Goal: Book appointment/travel/reservation

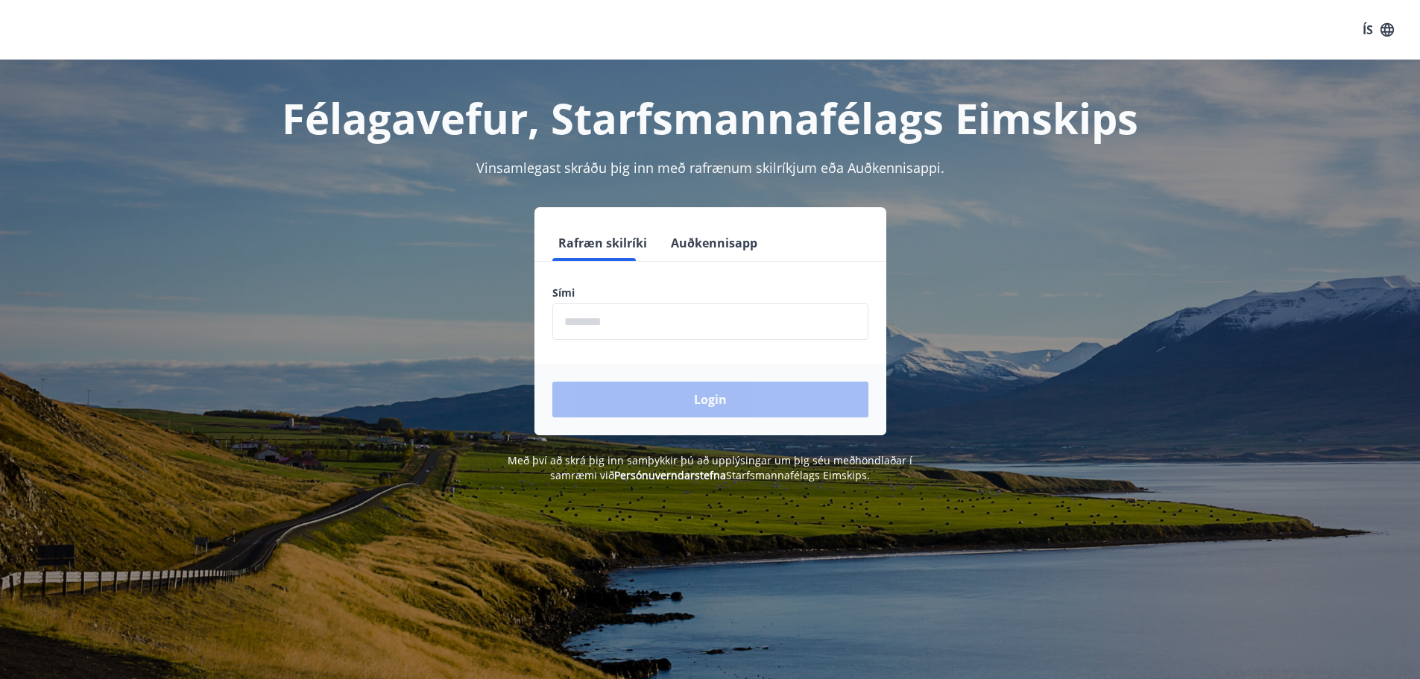
click at [720, 336] on input "phone" at bounding box center [710, 321] width 316 height 37
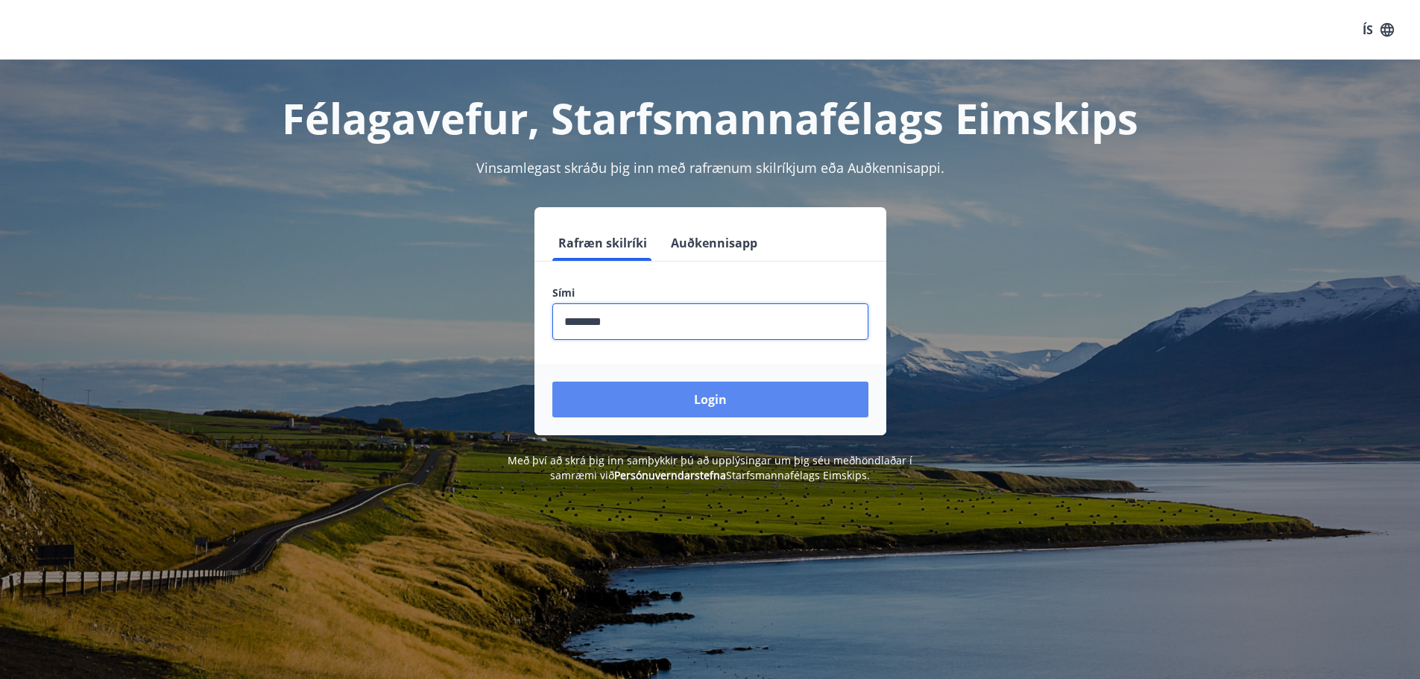
type input "********"
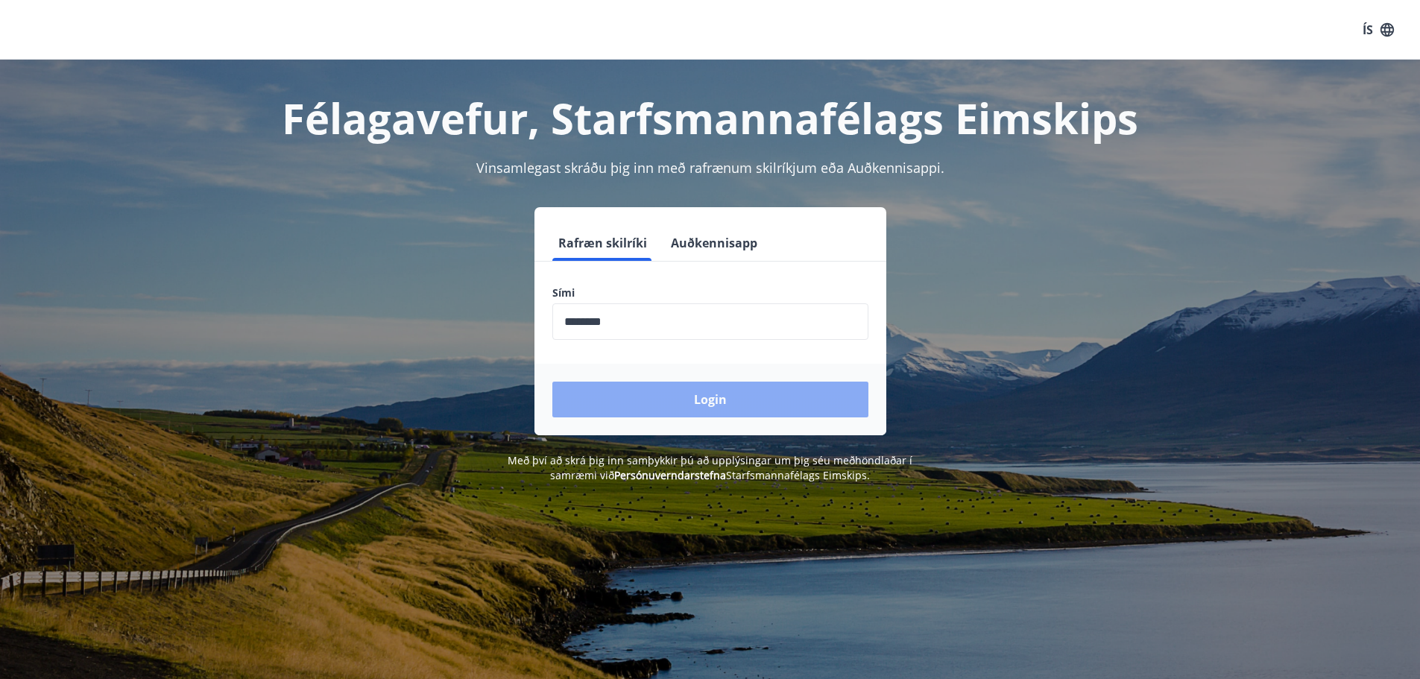
click at [709, 395] on button "Login" at bounding box center [710, 400] width 316 height 36
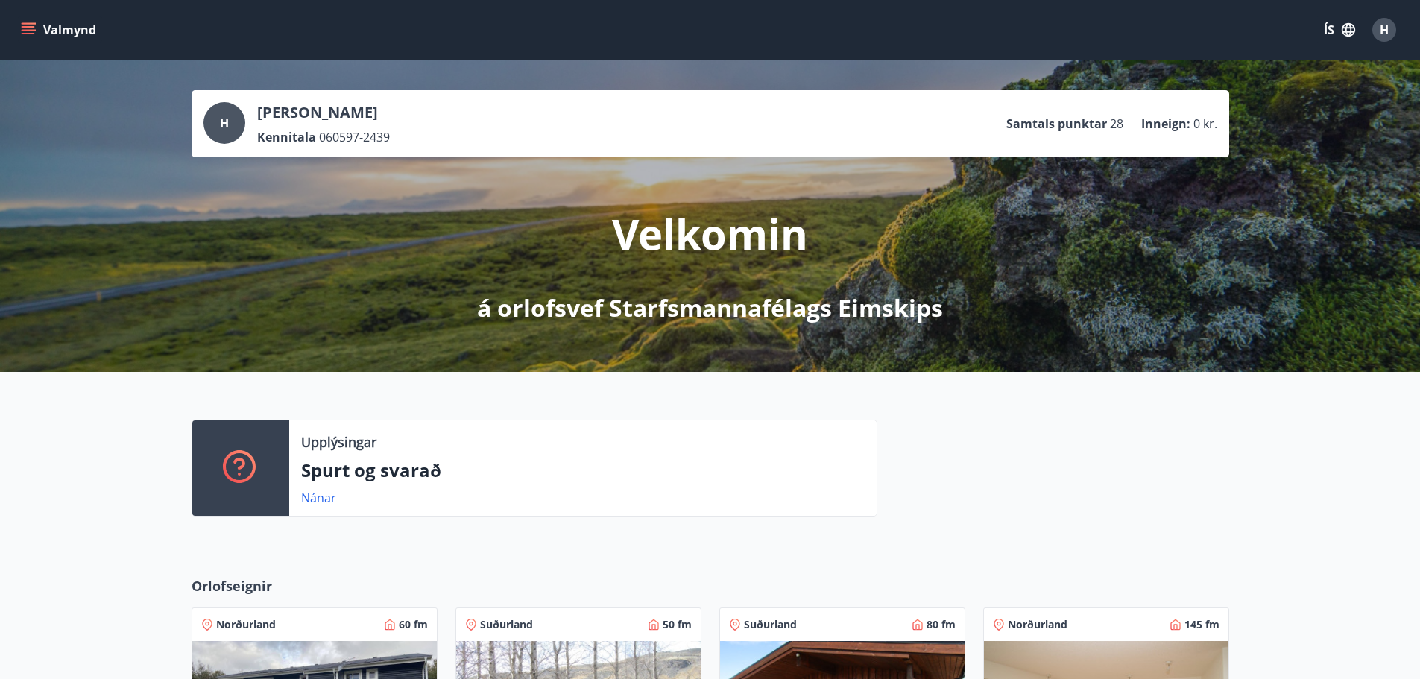
click at [29, 30] on icon "menu" at bounding box center [30, 29] width 16 height 1
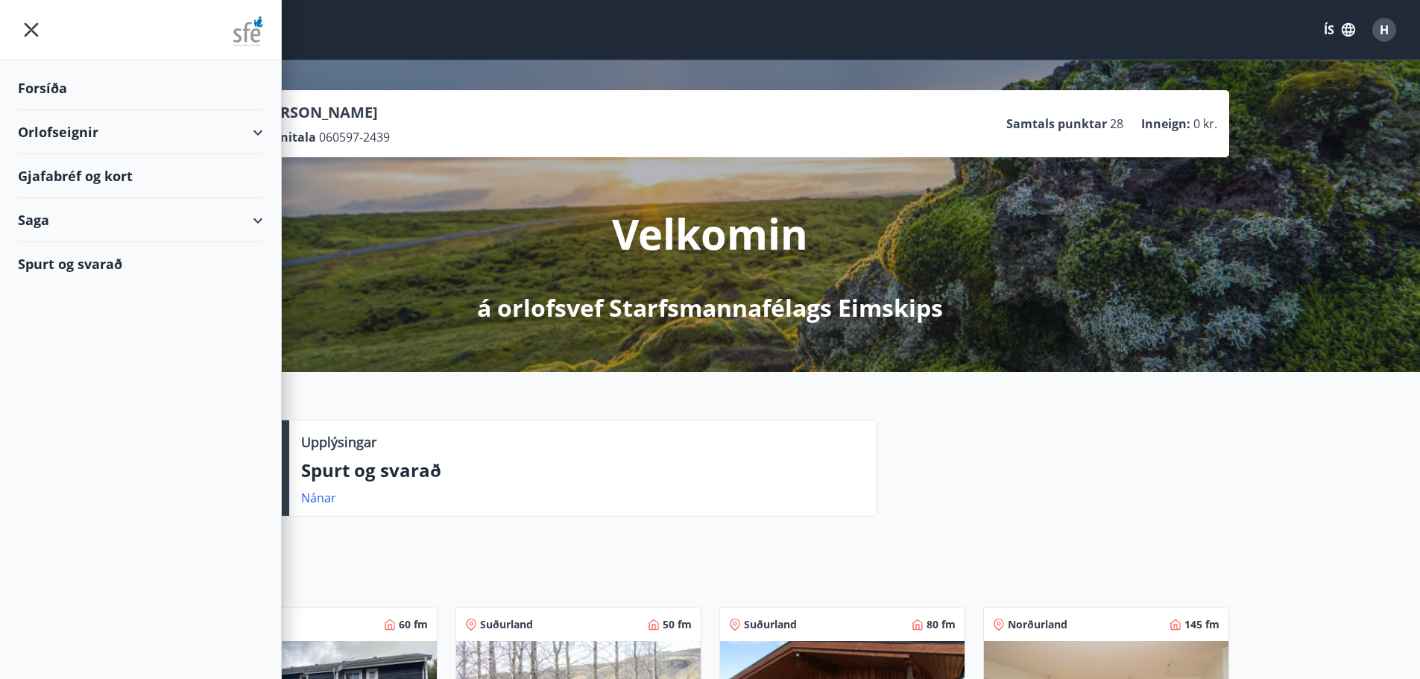
click at [94, 177] on div "Gjafabréf og kort" at bounding box center [140, 176] width 245 height 44
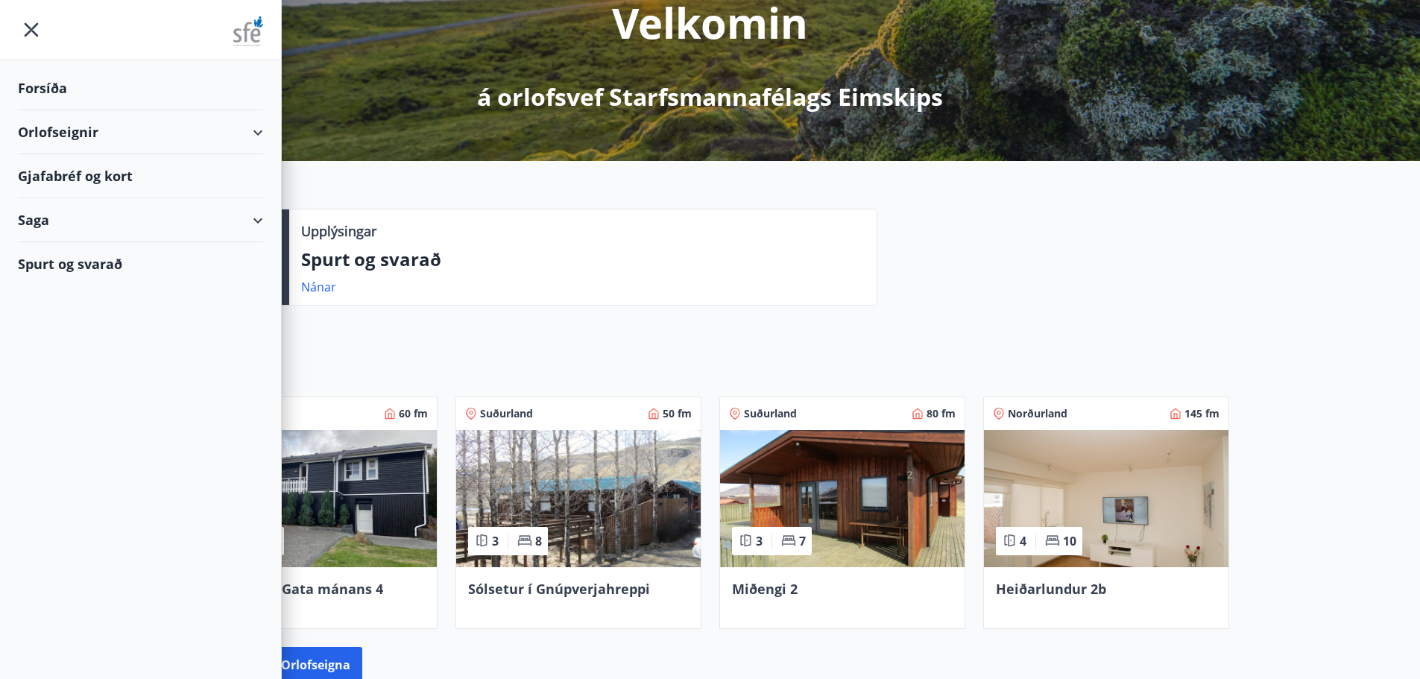
scroll to position [224, 0]
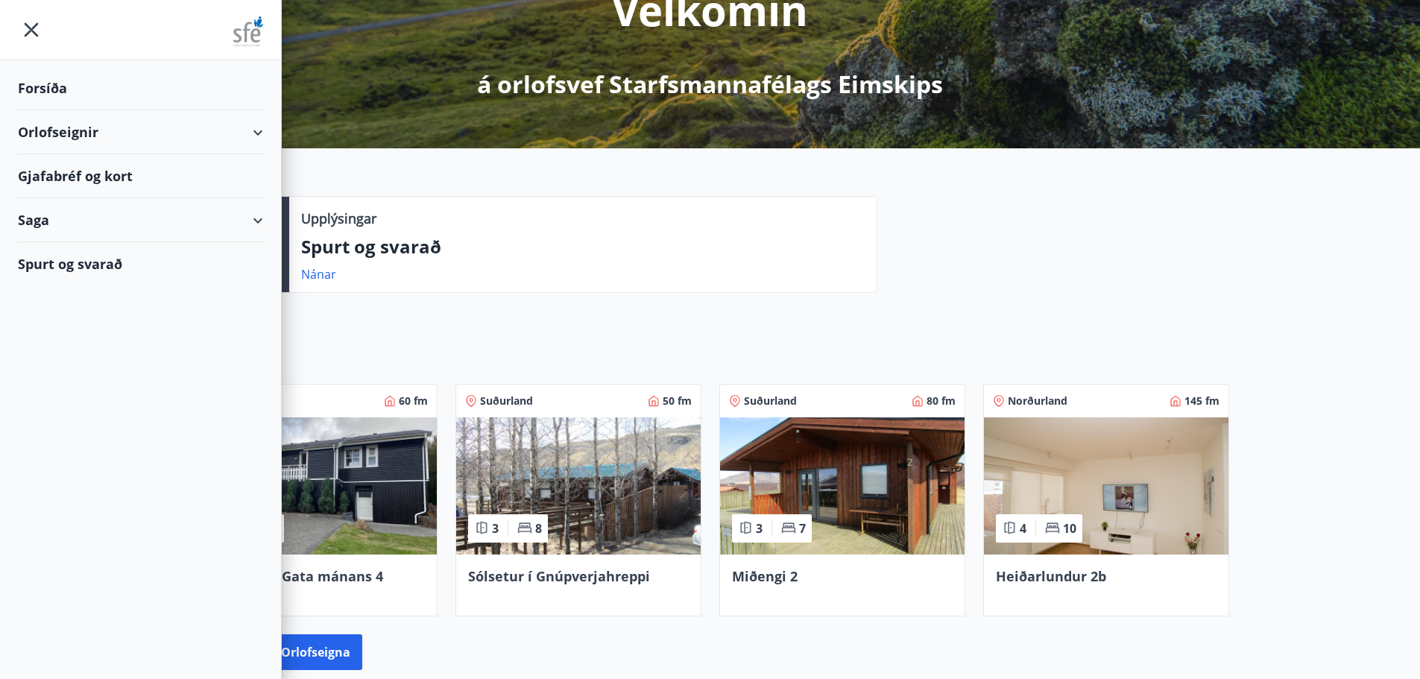
click at [129, 121] on div "Orlofseignir" at bounding box center [140, 132] width 245 height 44
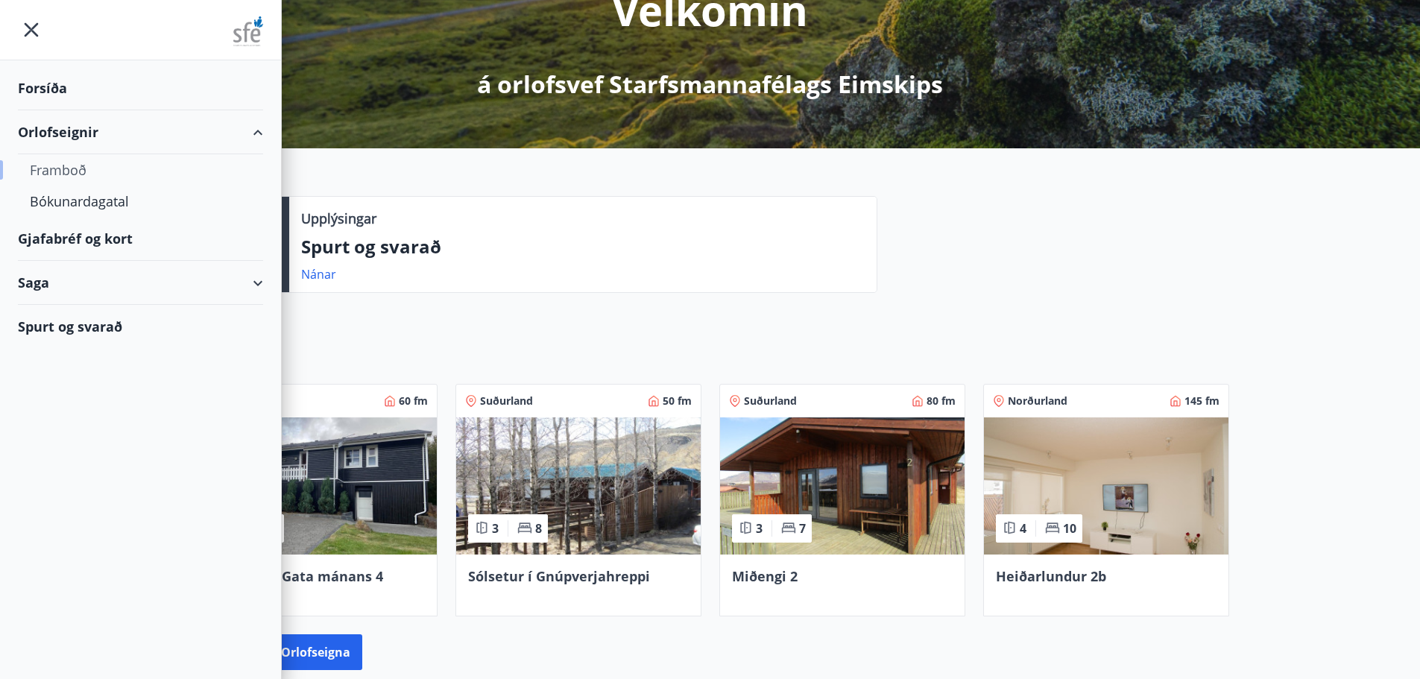
click at [85, 169] on div "Framboð" at bounding box center [140, 169] width 221 height 31
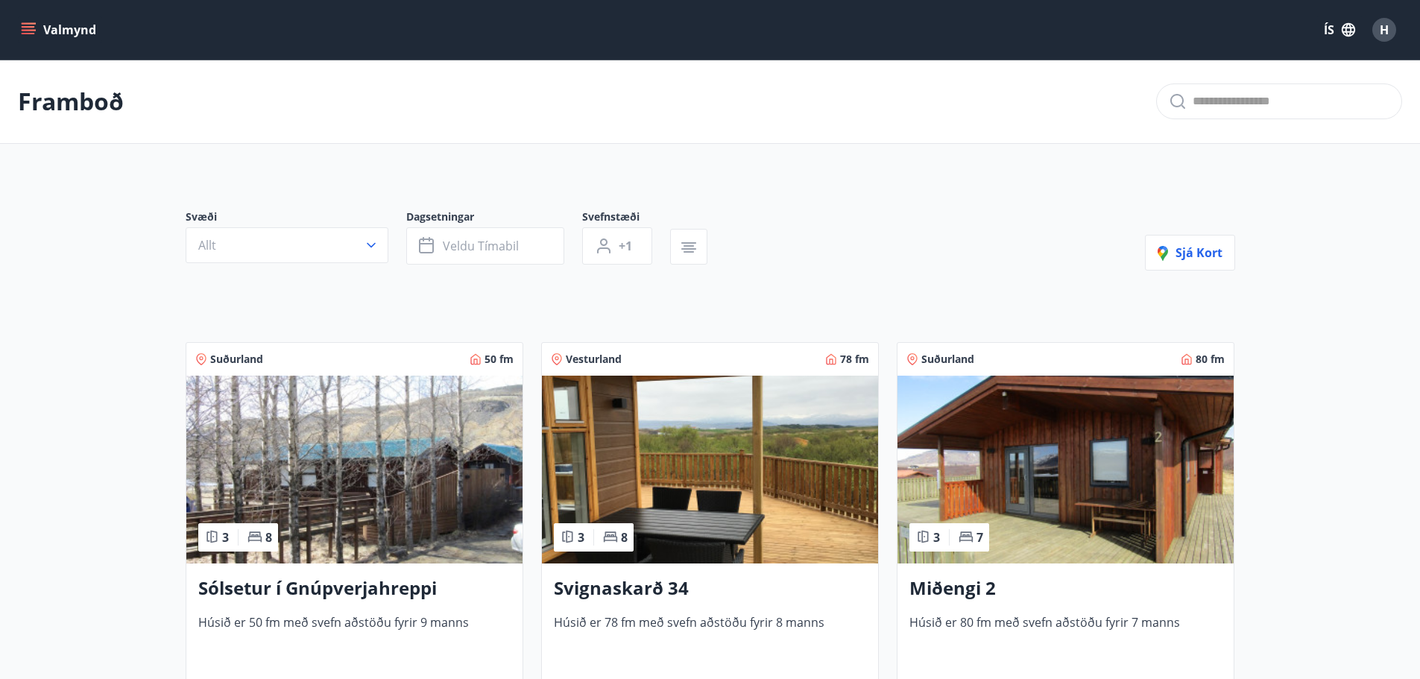
click at [50, 29] on button "Valmynd" at bounding box center [60, 29] width 84 height 27
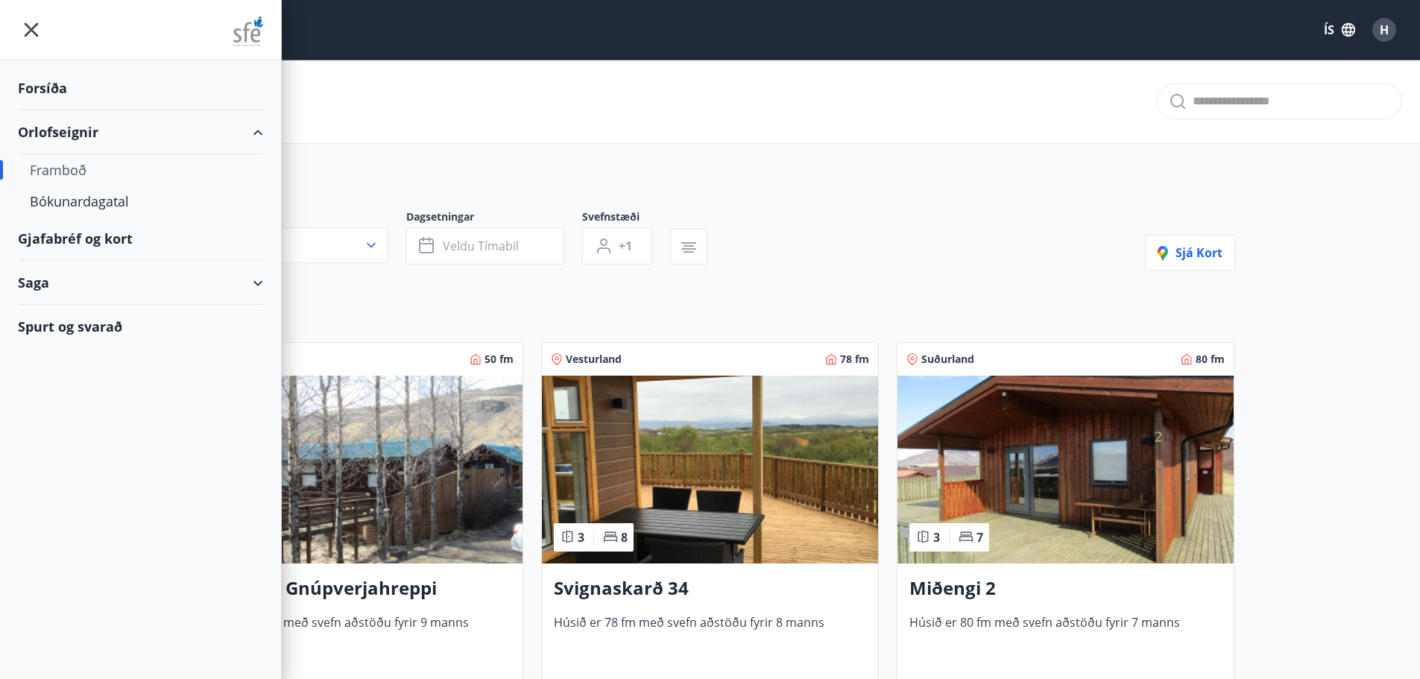
click at [47, 27] on div at bounding box center [140, 30] width 281 height 60
click at [112, 230] on div "Gjafabréf og kort" at bounding box center [140, 239] width 245 height 44
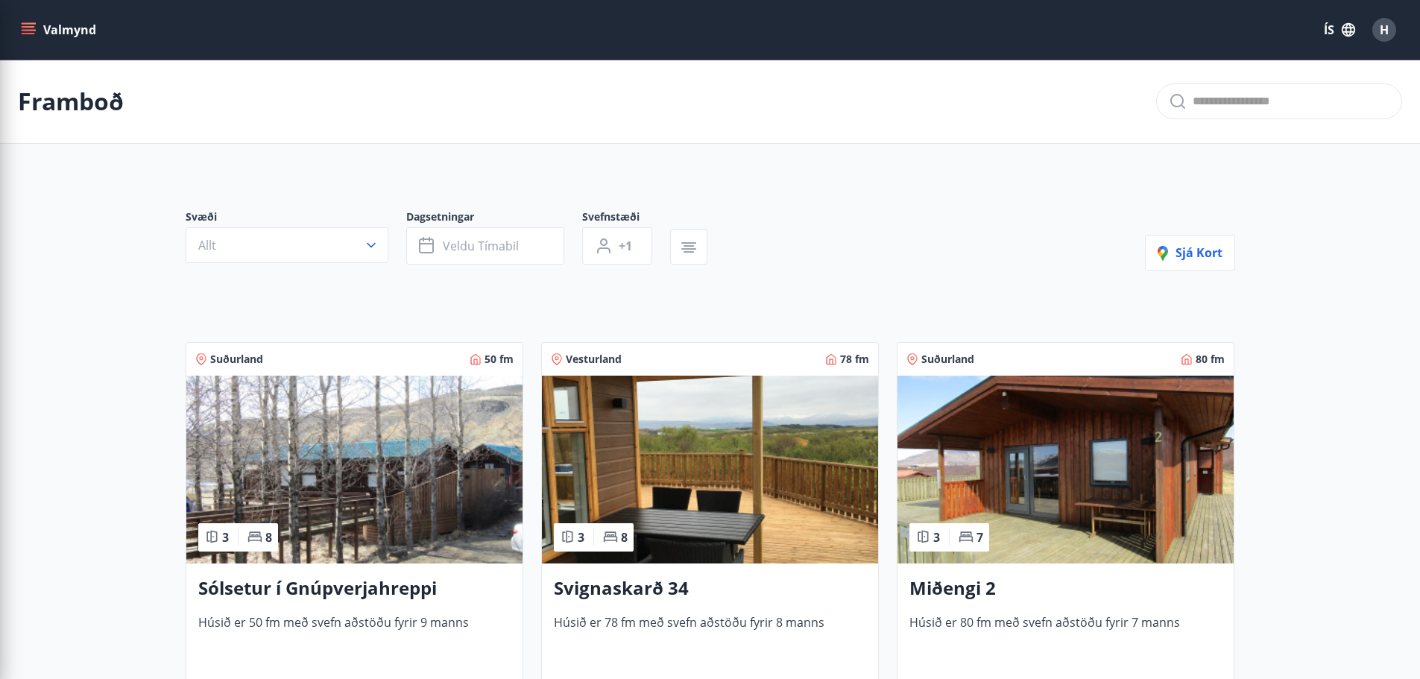
click at [458, 111] on div "Framboð" at bounding box center [710, 102] width 1420 height 84
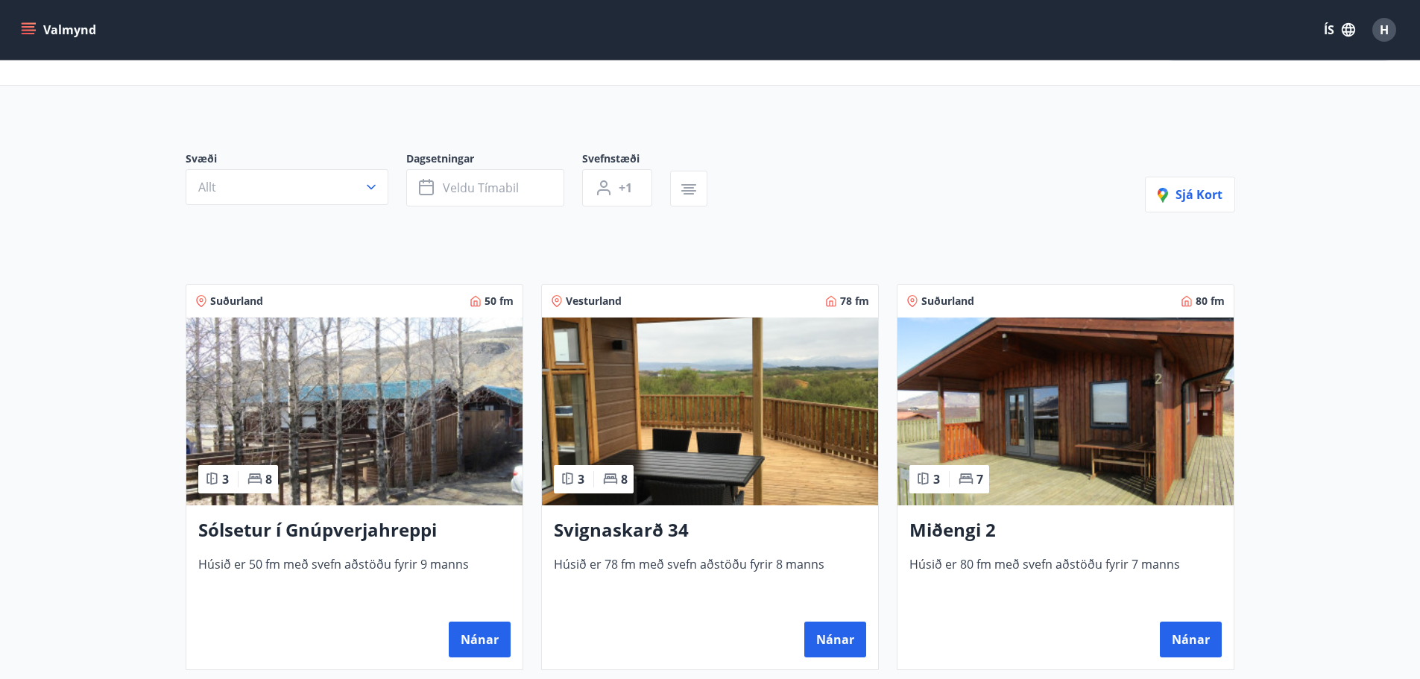
scroll to position [149, 0]
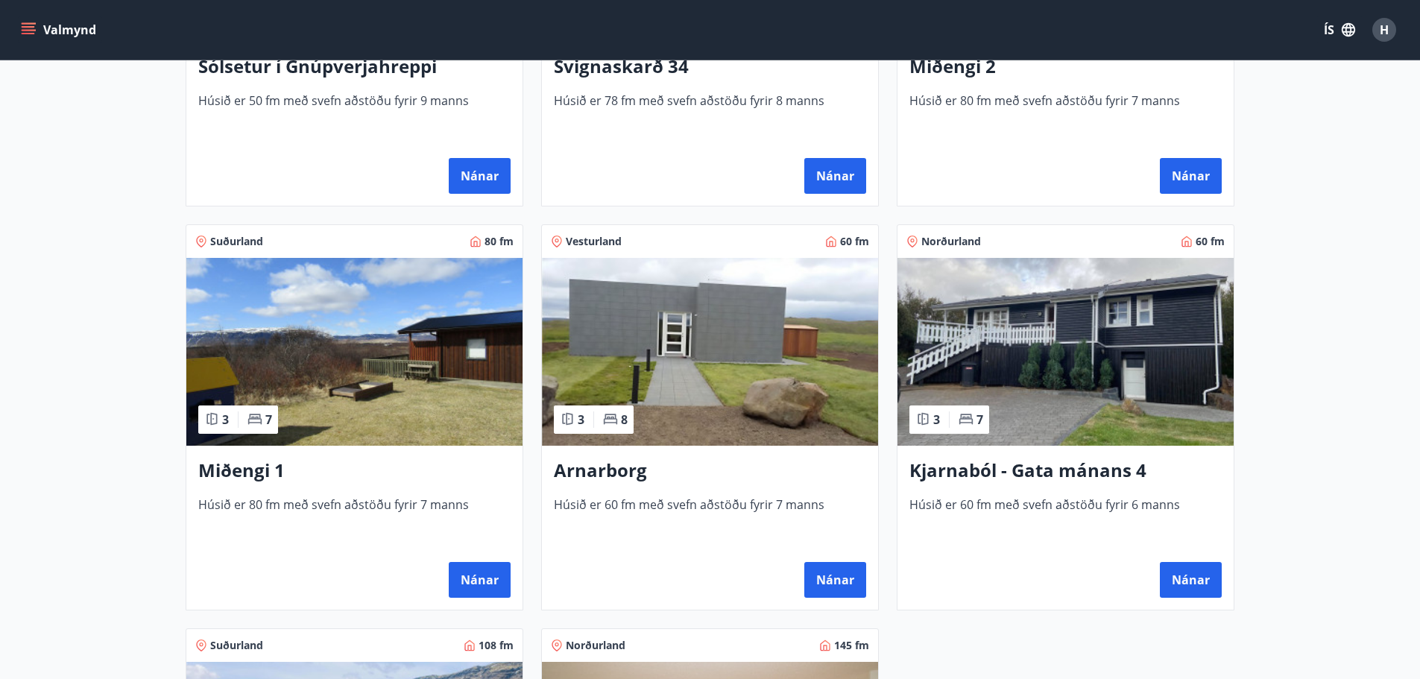
click at [750, 525] on span "Húsið er 60 fm með svefn aðstöðu fyrir 7 manns" at bounding box center [710, 520] width 312 height 49
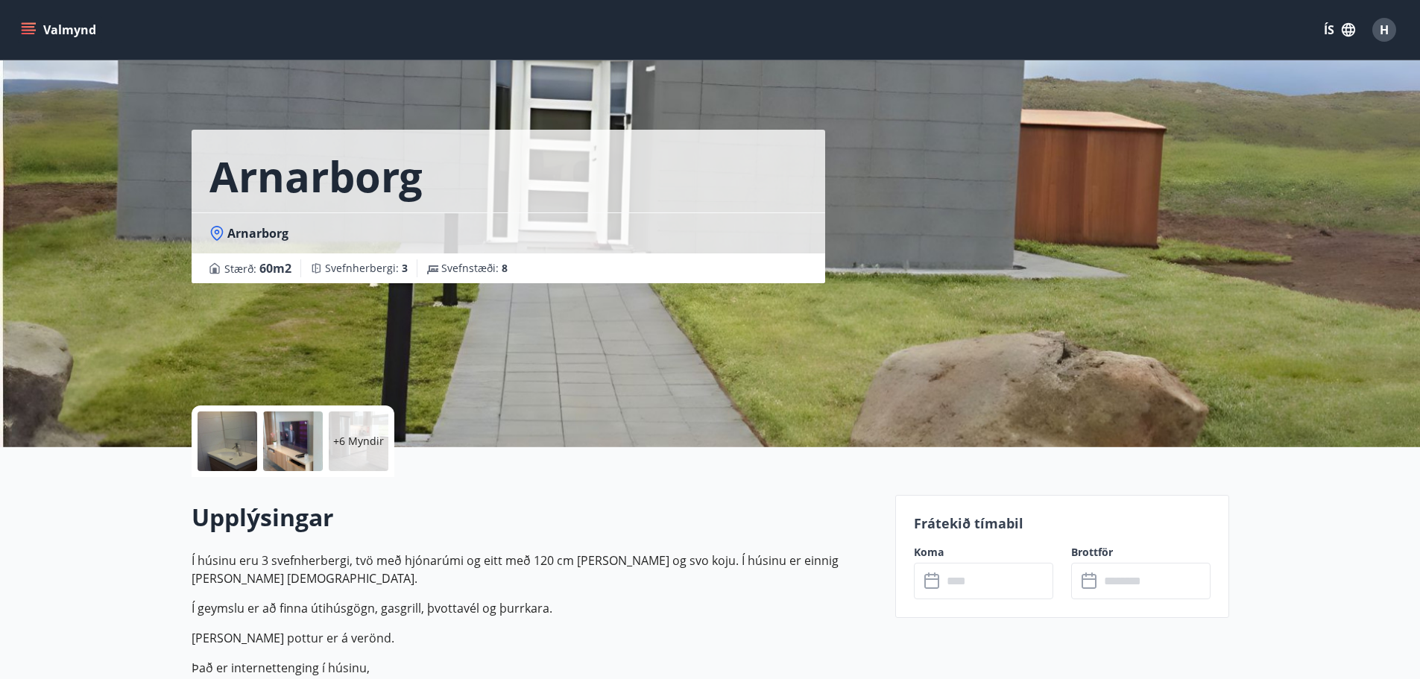
click at [376, 455] on div "+6 Myndir" at bounding box center [359, 441] width 60 height 60
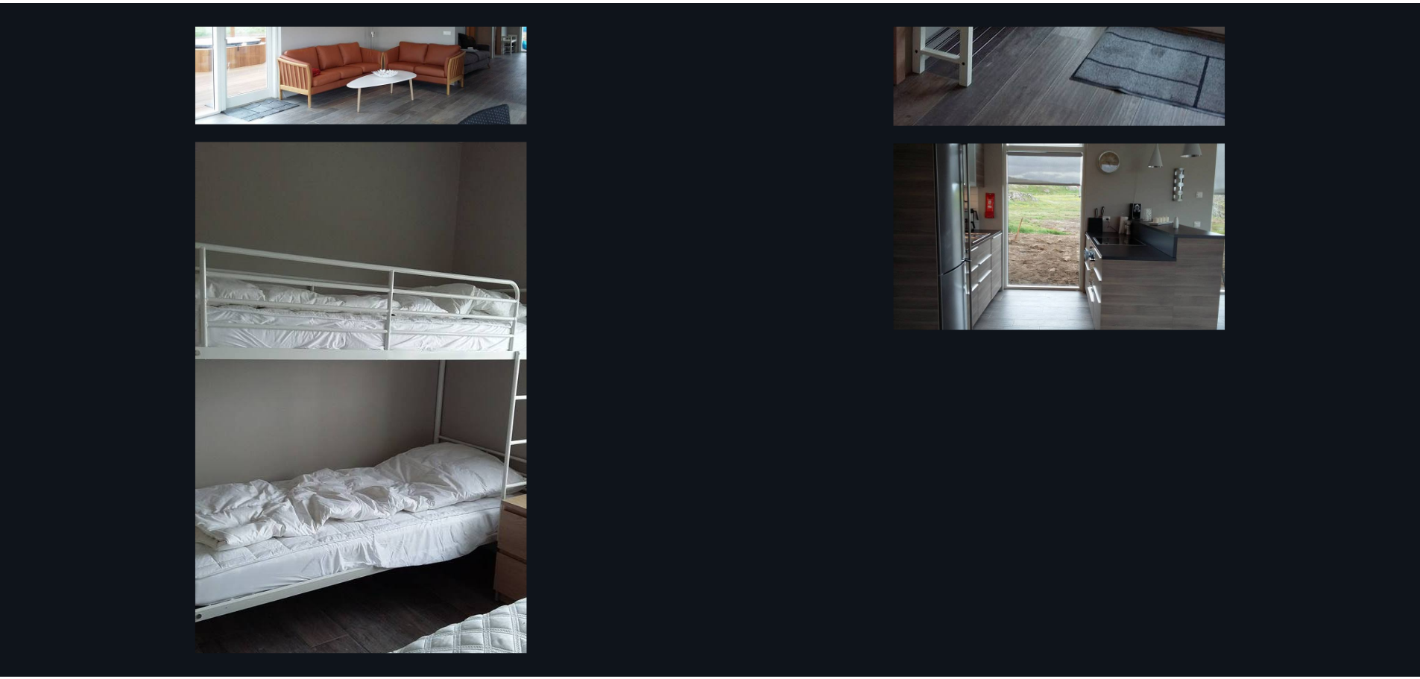
scroll to position [1047, 0]
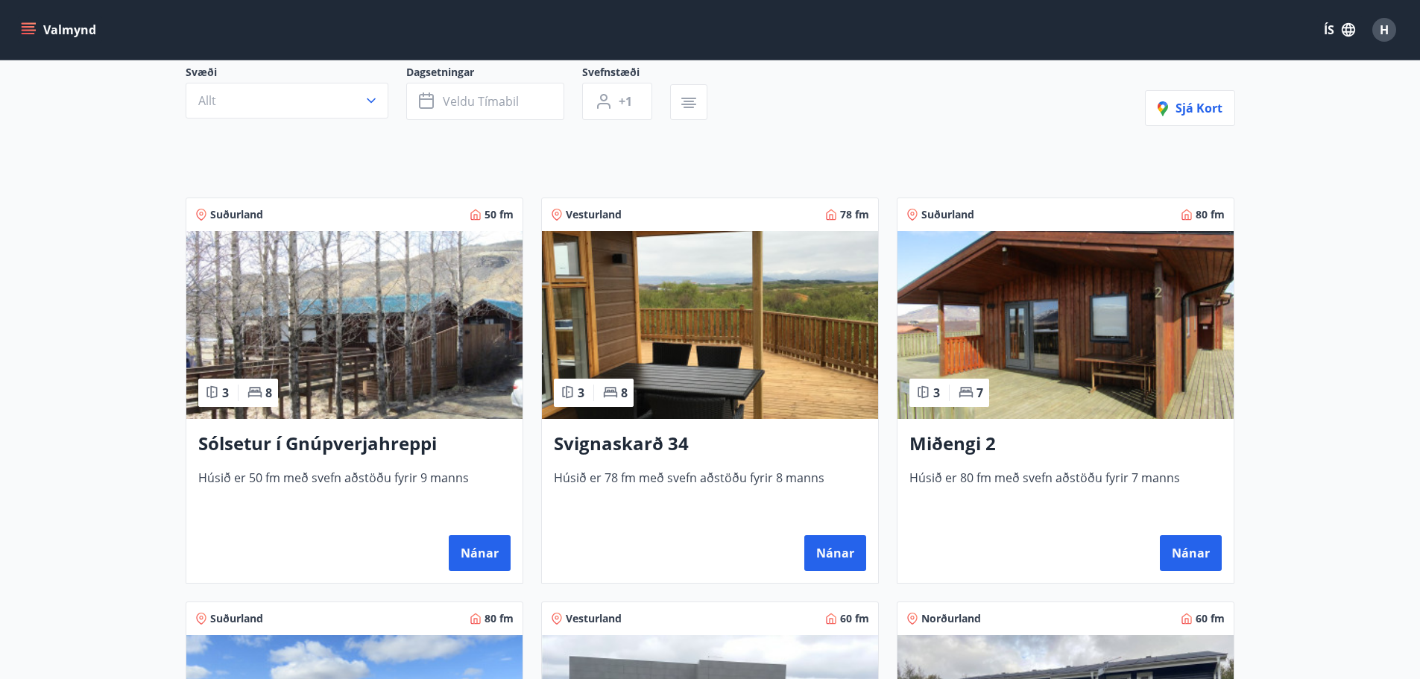
scroll to position [159, 0]
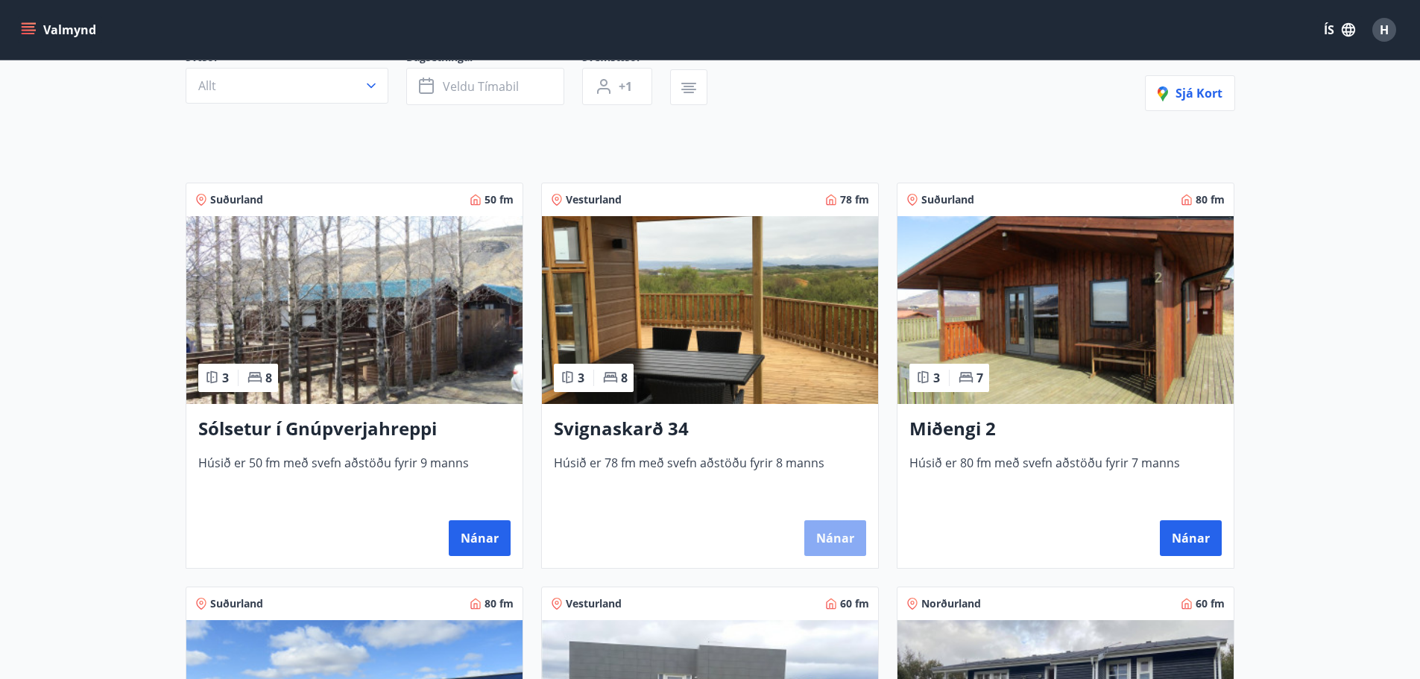
click at [823, 531] on button "Nánar" at bounding box center [835, 538] width 62 height 36
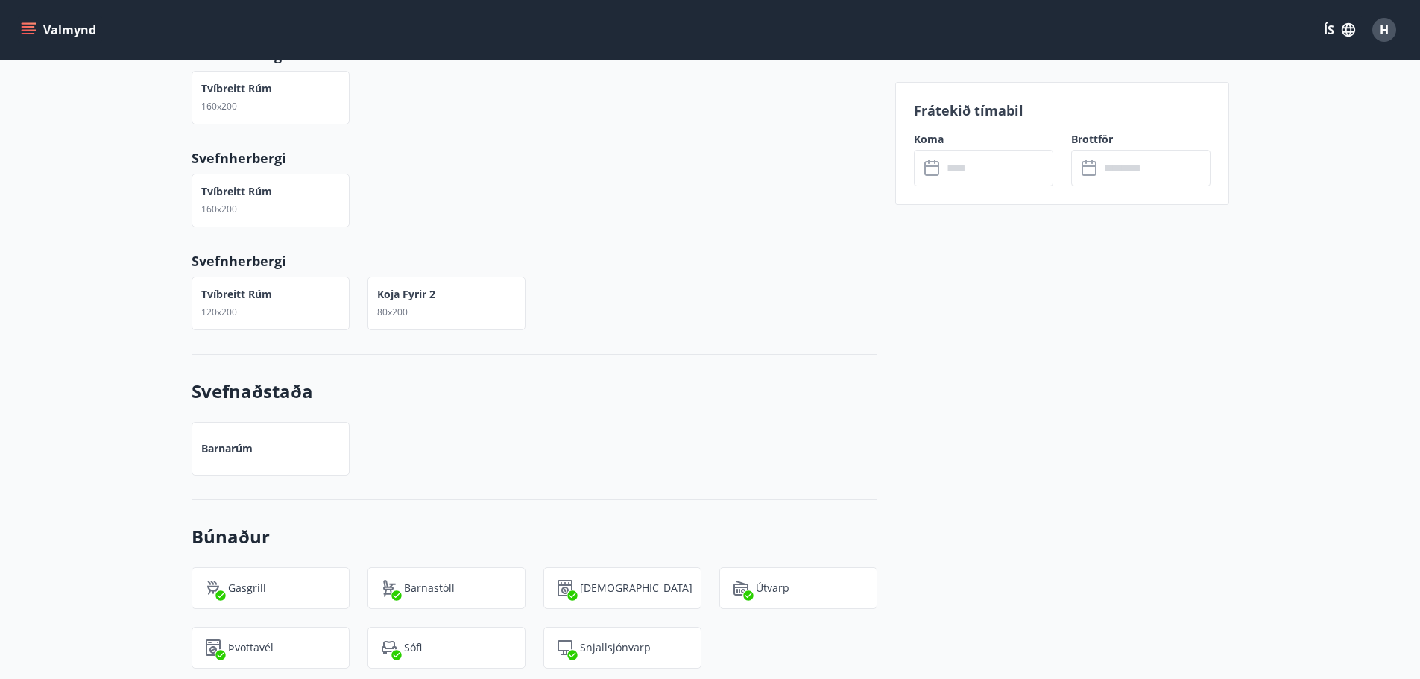
scroll to position [820, 0]
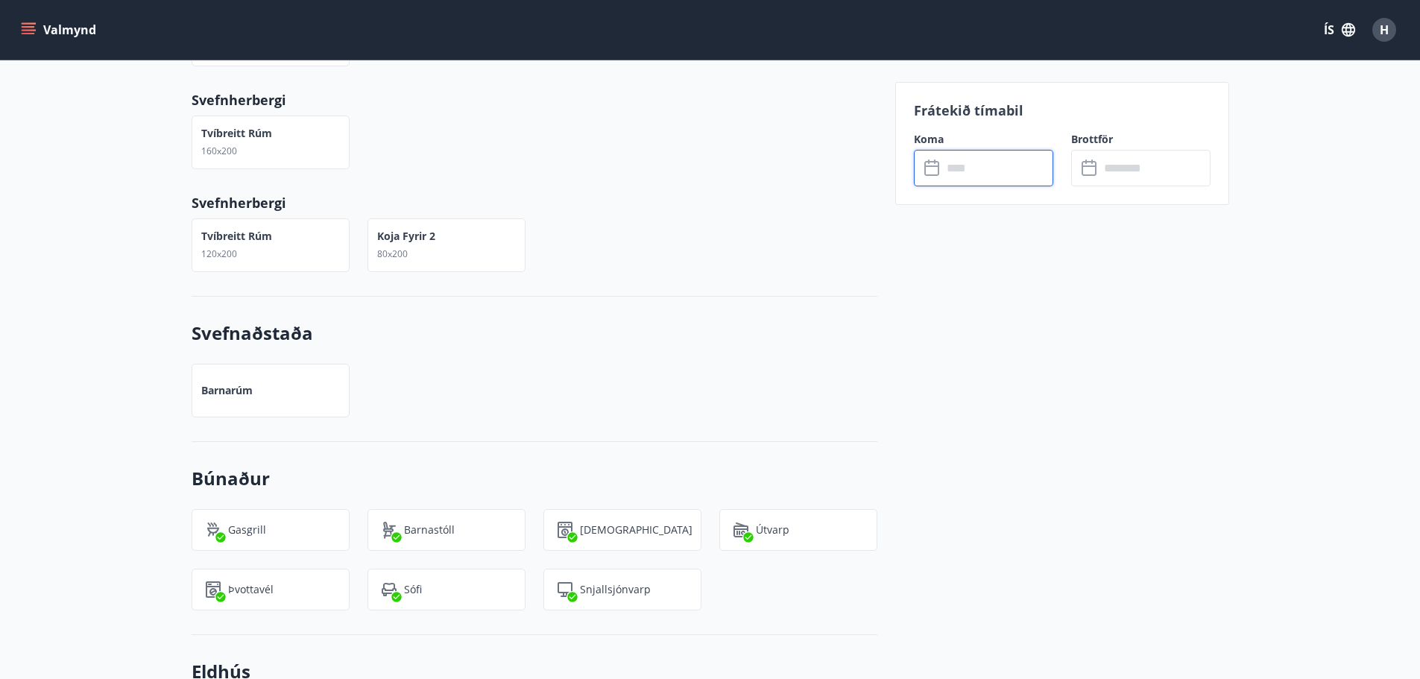
click at [990, 171] on input "text" at bounding box center [997, 168] width 111 height 37
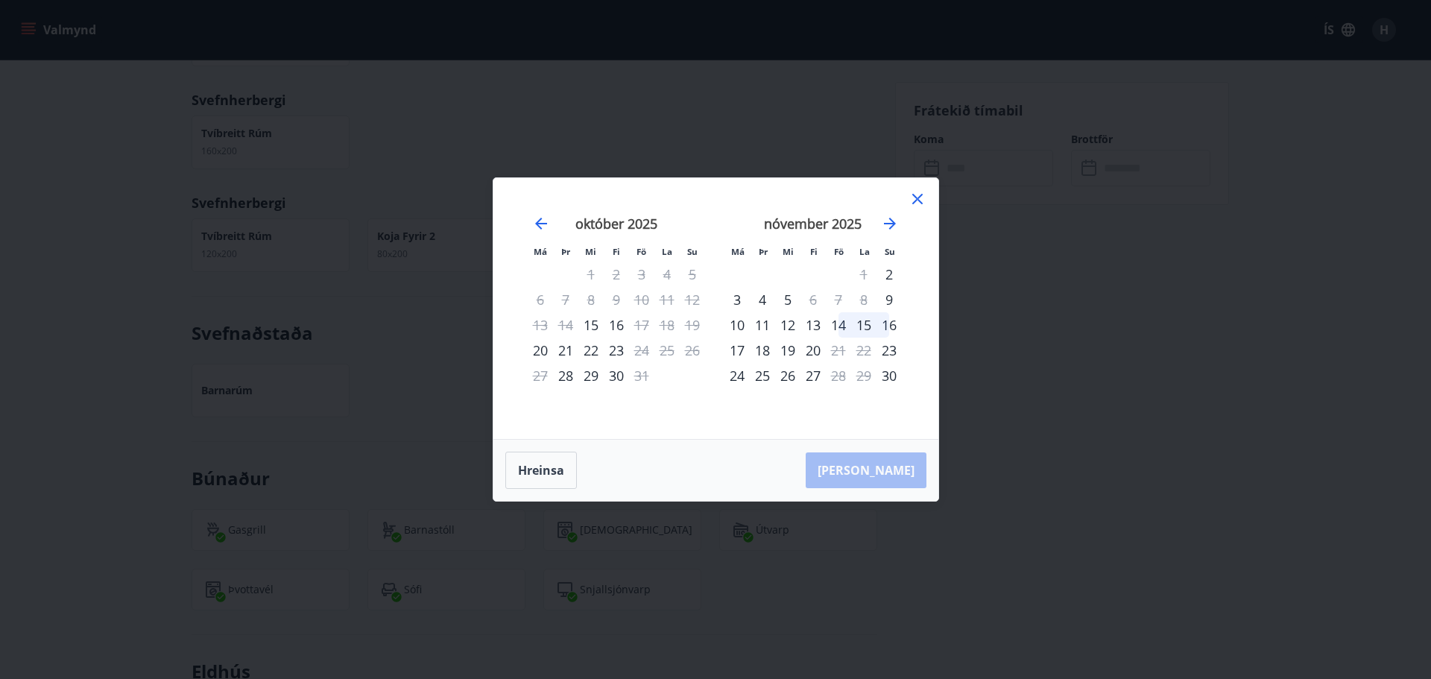
click at [843, 331] on div "14" at bounding box center [838, 324] width 25 height 25
click at [890, 320] on div "16" at bounding box center [888, 324] width 25 height 25
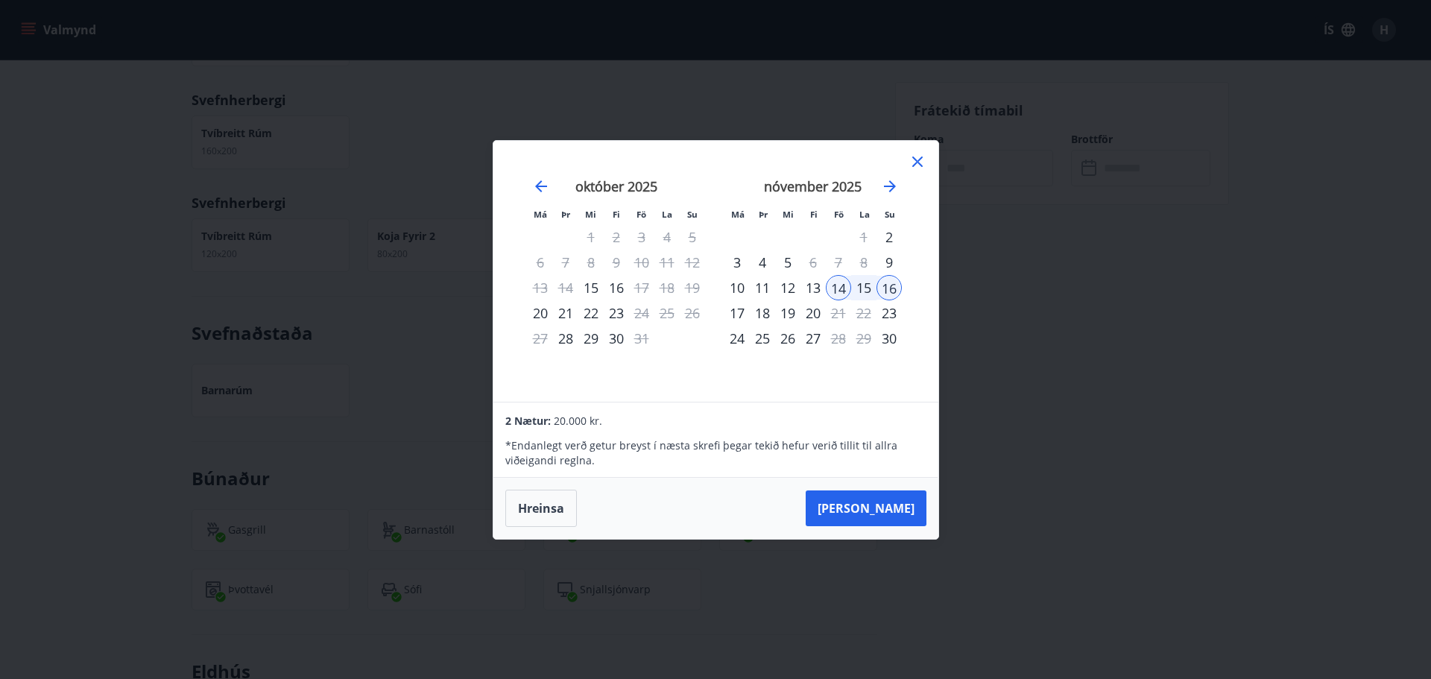
click at [917, 160] on icon at bounding box center [917, 162] width 10 height 10
